Goal: Information Seeking & Learning: Learn about a topic

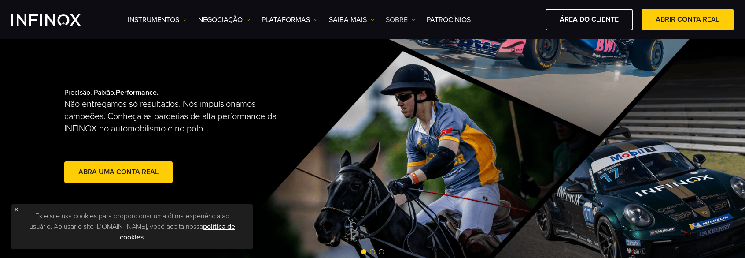
click at [400, 22] on link "SOBRE" at bounding box center [401, 20] width 30 height 11
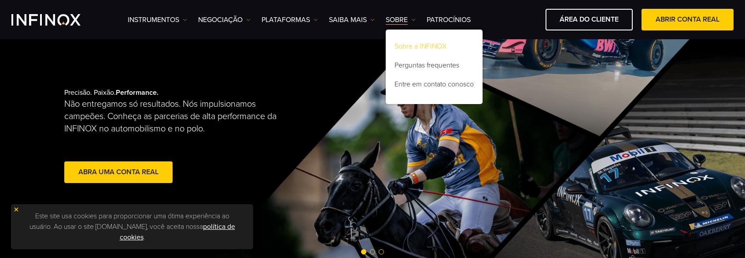
click at [408, 41] on link "Sobre a INFINOX" at bounding box center [434, 47] width 97 height 19
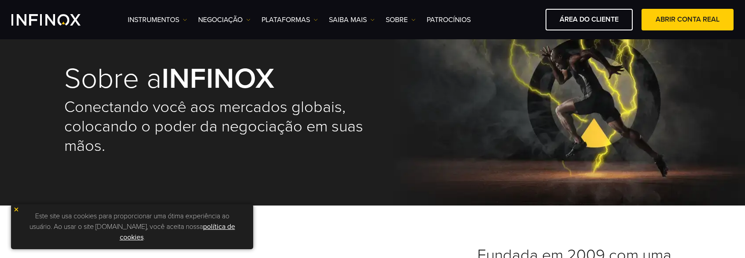
click at [18, 209] on img at bounding box center [16, 209] width 6 height 6
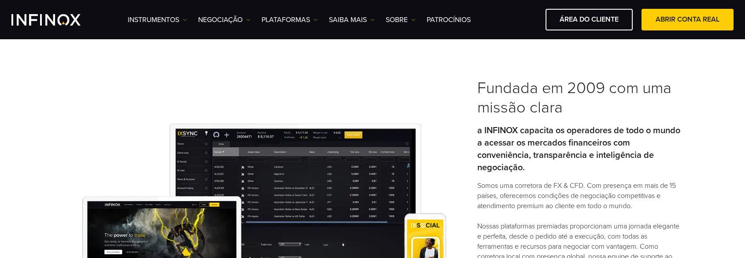
scroll to position [220, 0]
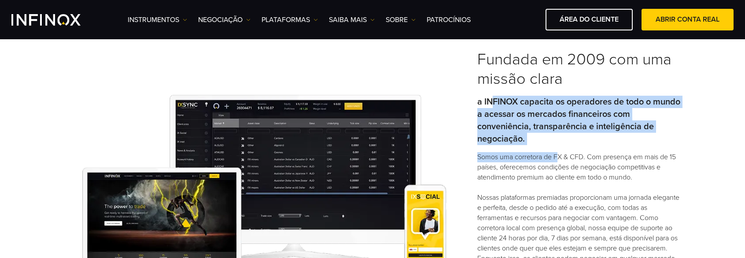
drag, startPoint x: 493, startPoint y: 100, endPoint x: 557, endPoint y: 150, distance: 81.2
click at [557, 149] on div "Fundada em 2009 com uma missão clara a INFINOX capacita os operadores de todo o…" at bounding box center [578, 186] width 203 height 273
click at [557, 150] on div "Fundada em 2009 com uma missão clara a INFINOX capacita os operadores de todo o…" at bounding box center [578, 186] width 203 height 273
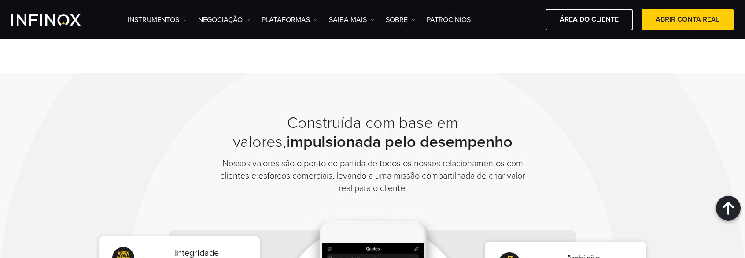
scroll to position [0, 0]
